Goal: Information Seeking & Learning: Understand process/instructions

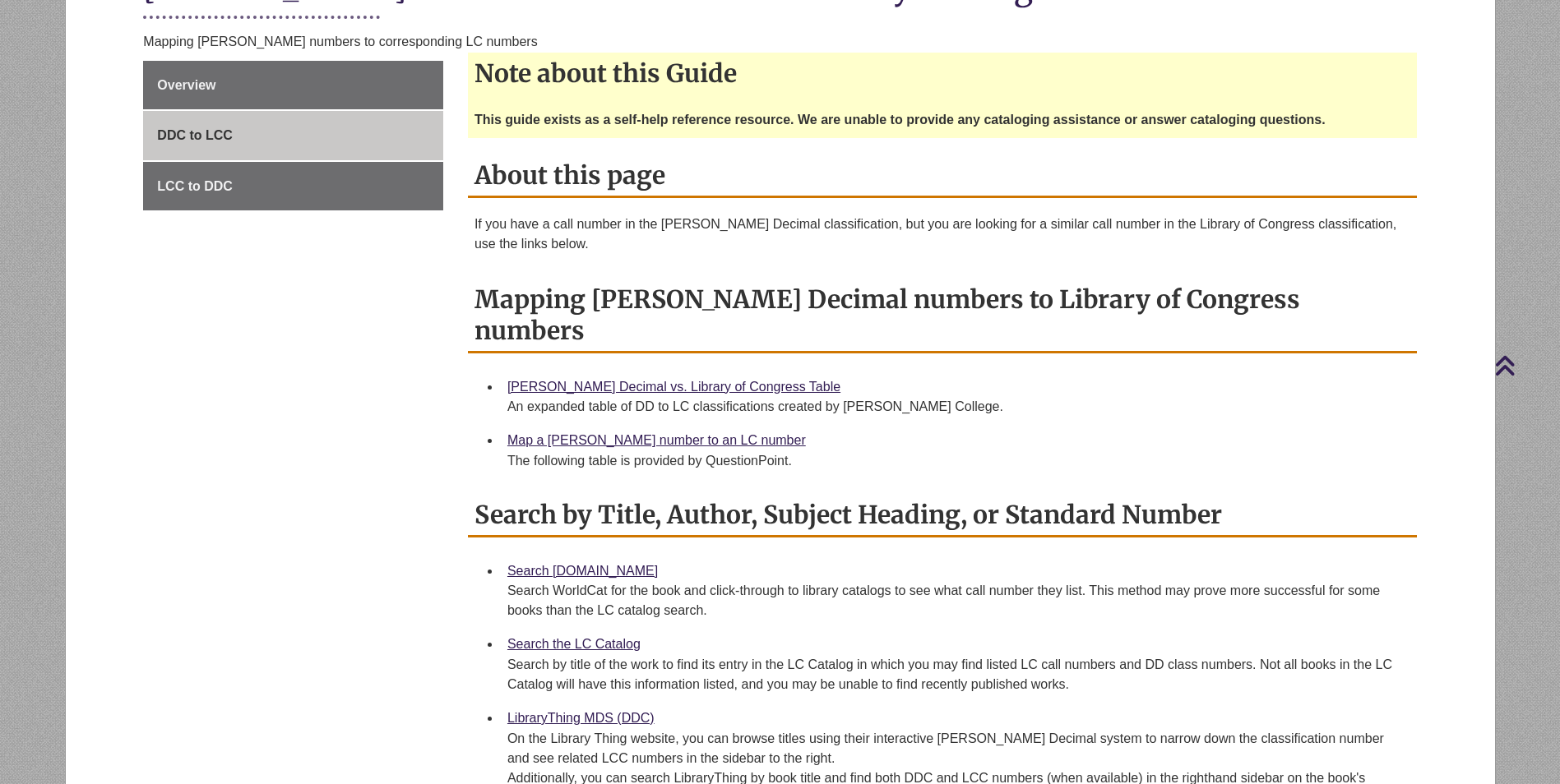
scroll to position [411, 0]
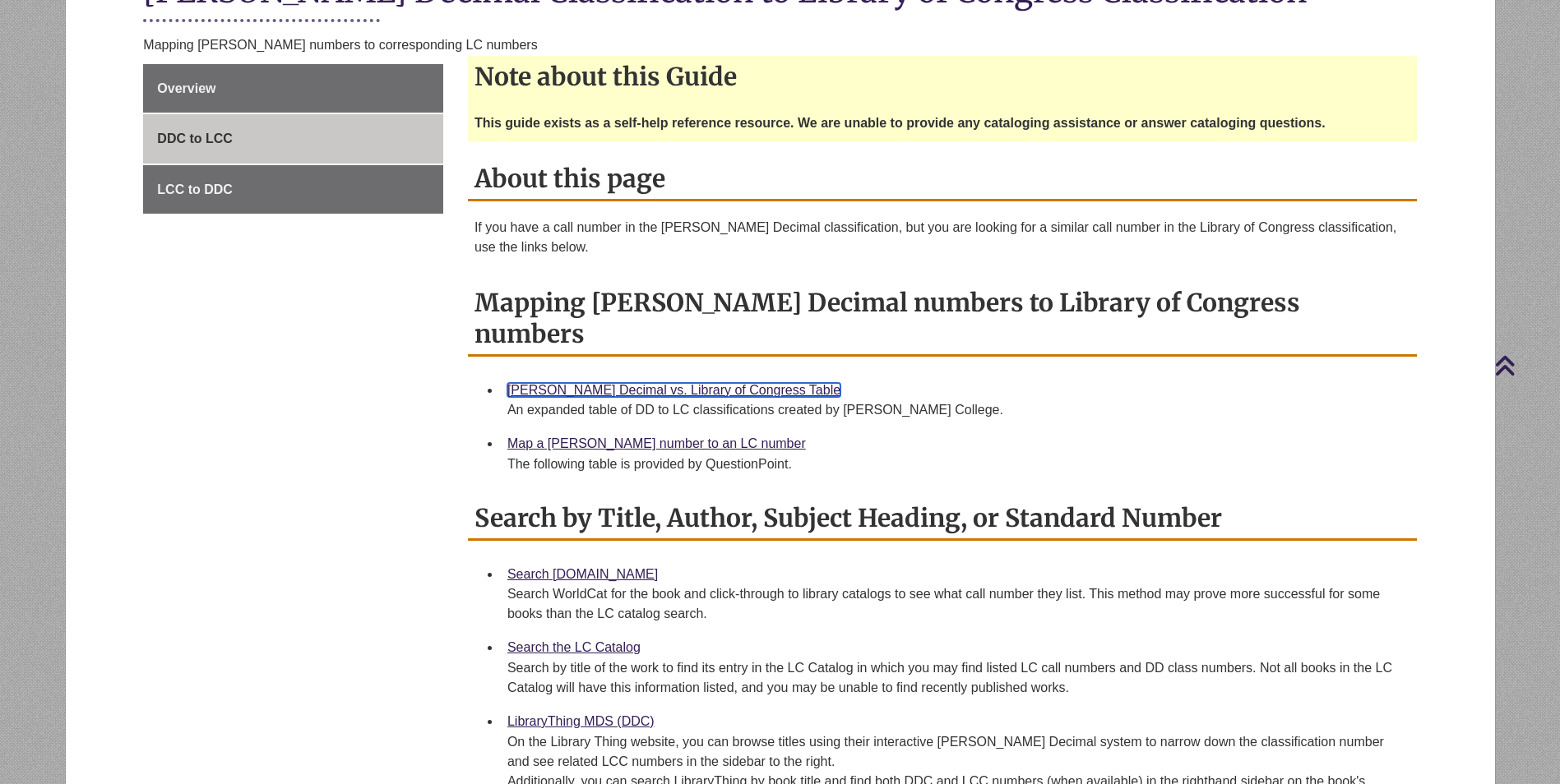
click at [590, 383] on link "Dewey Decimal vs. Library of Congress Table" at bounding box center [675, 390] width 333 height 14
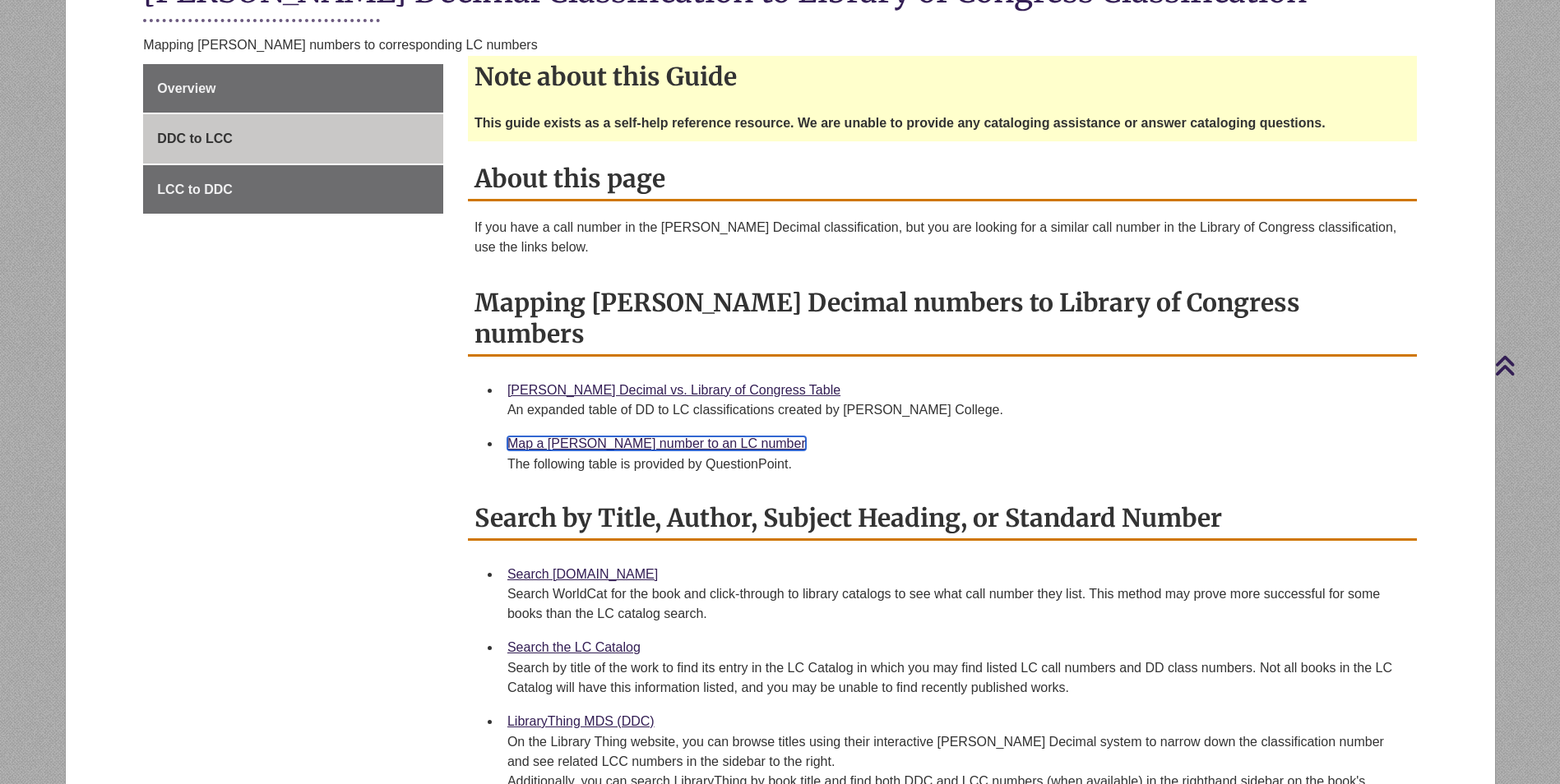
click at [649, 437] on link "Map a Dewey number to an LC number" at bounding box center [657, 444] width 299 height 14
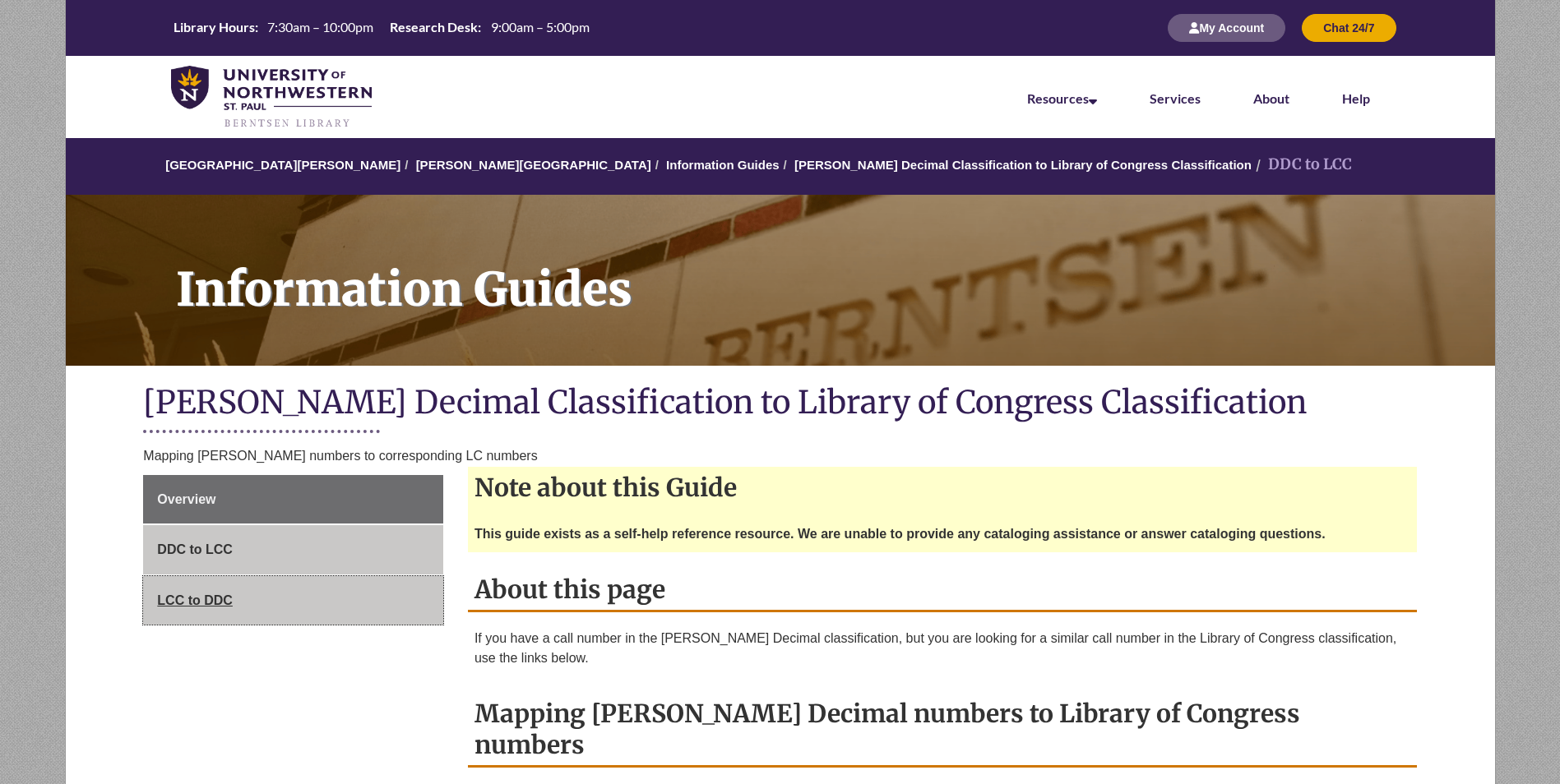
click at [236, 602] on link "LCC to DDC" at bounding box center [292, 601] width 300 height 50
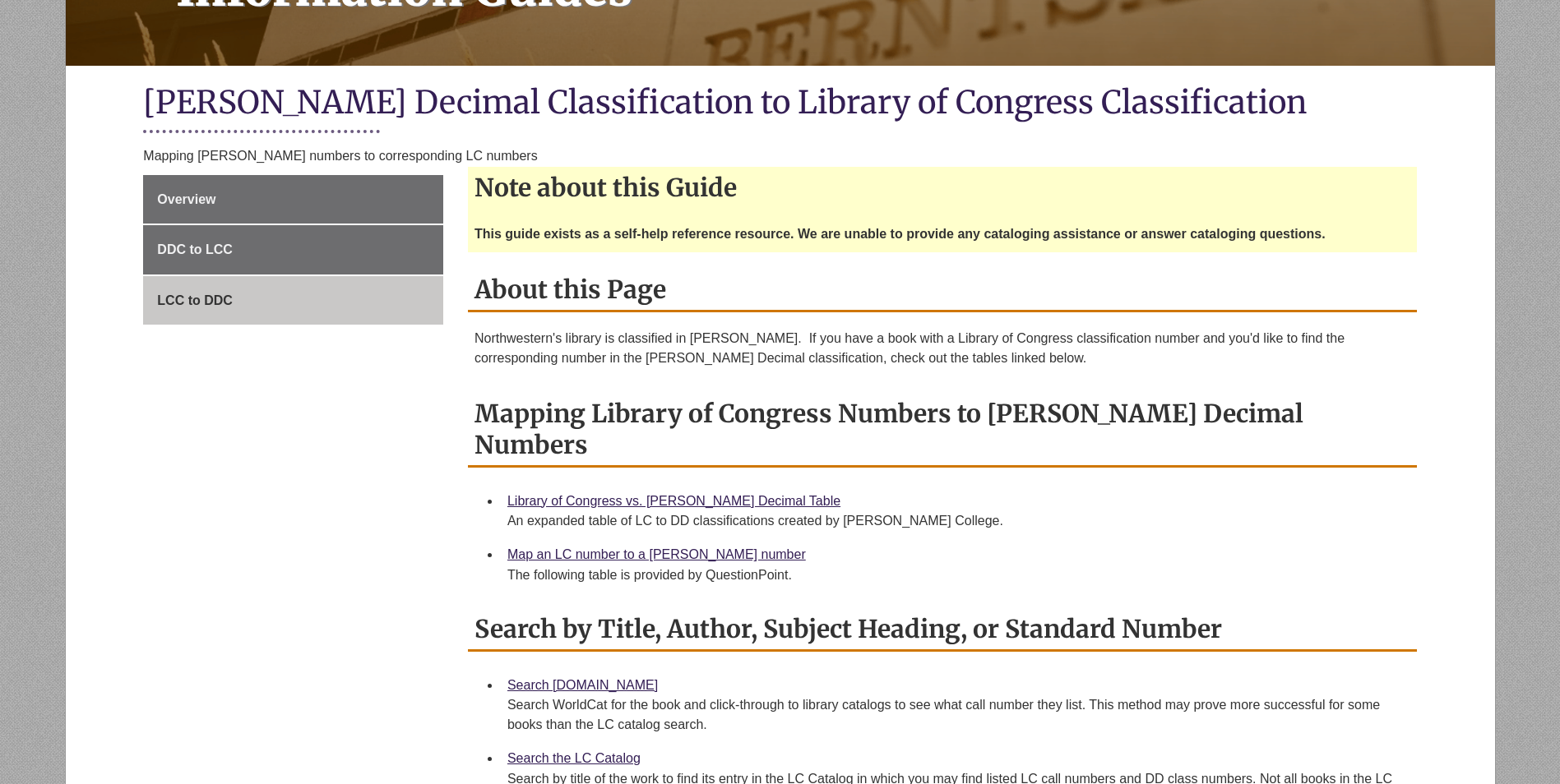
scroll to position [411, 0]
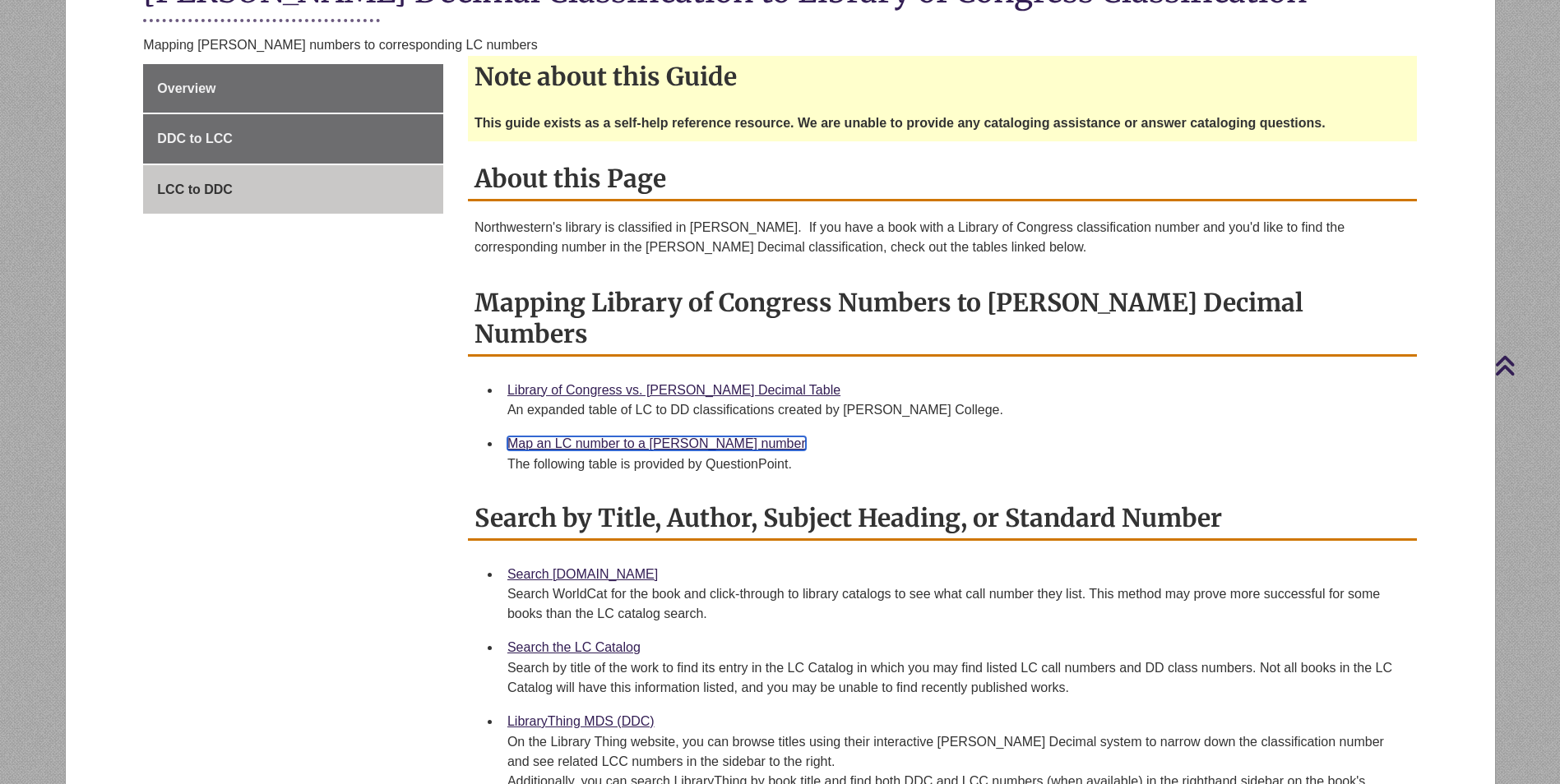
click at [600, 437] on link "Map an LC number to a [PERSON_NAME] number" at bounding box center [657, 444] width 299 height 14
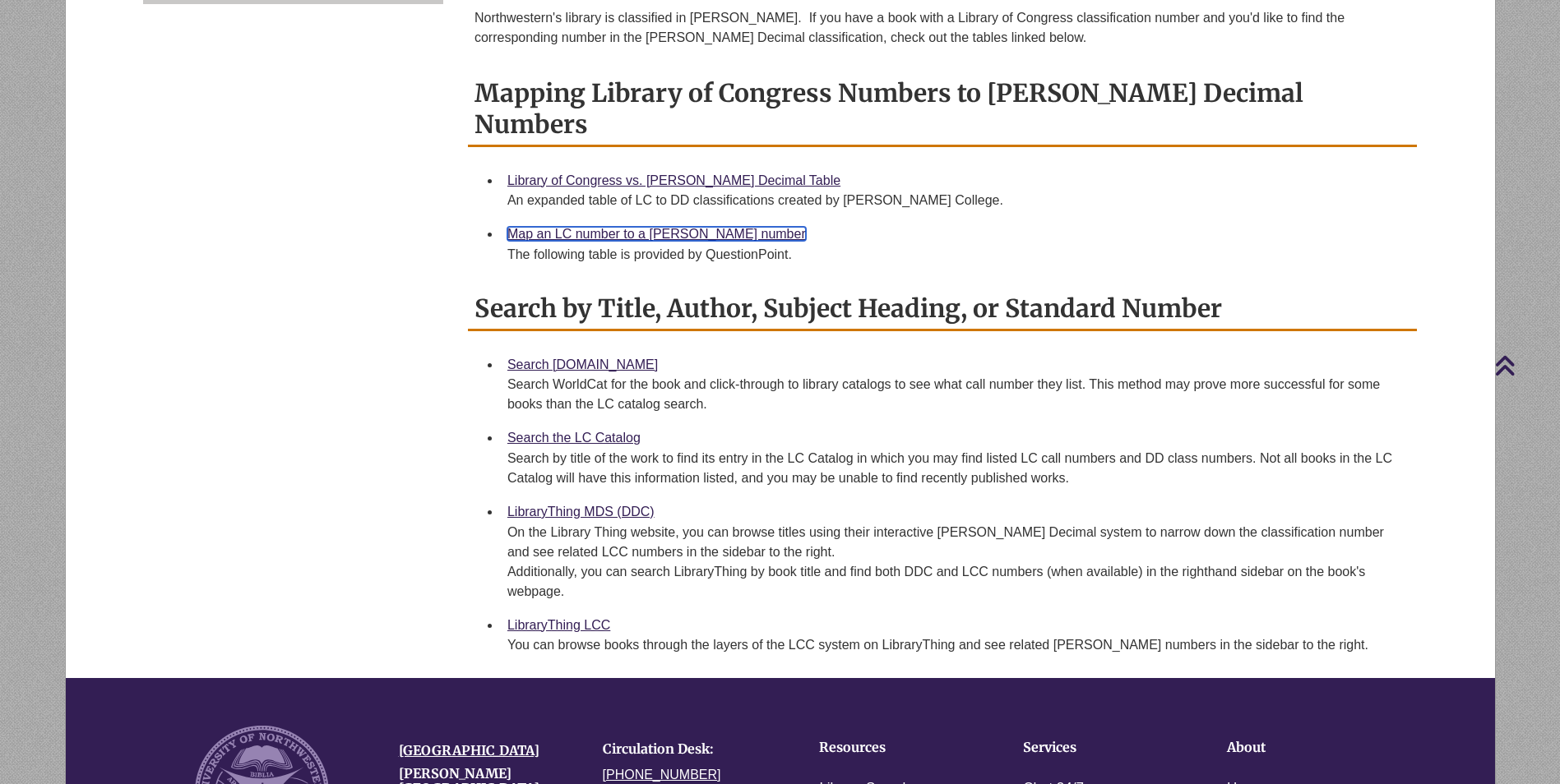
scroll to position [657, 0]
